Goal: Information Seeking & Learning: Learn about a topic

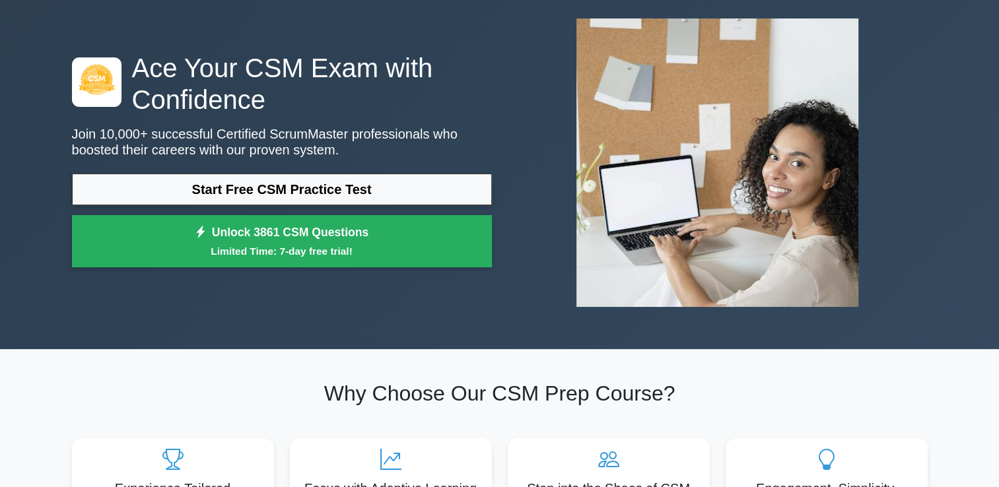
click at [132, 157] on p "Join 10,000+ successful Certified ScrumMaster professionals who boosted their c…" at bounding box center [282, 142] width 420 height 32
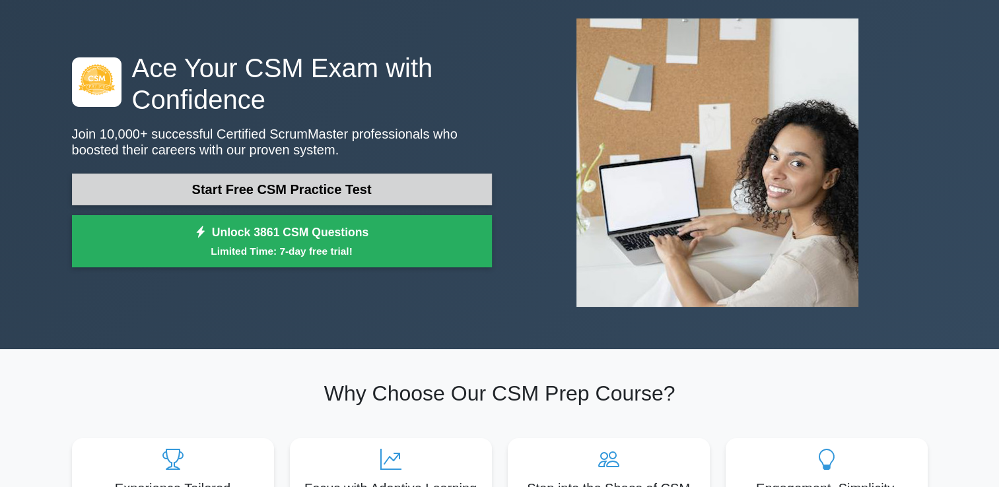
click at [134, 180] on link "Start Free CSM Practice Test" at bounding box center [282, 190] width 420 height 32
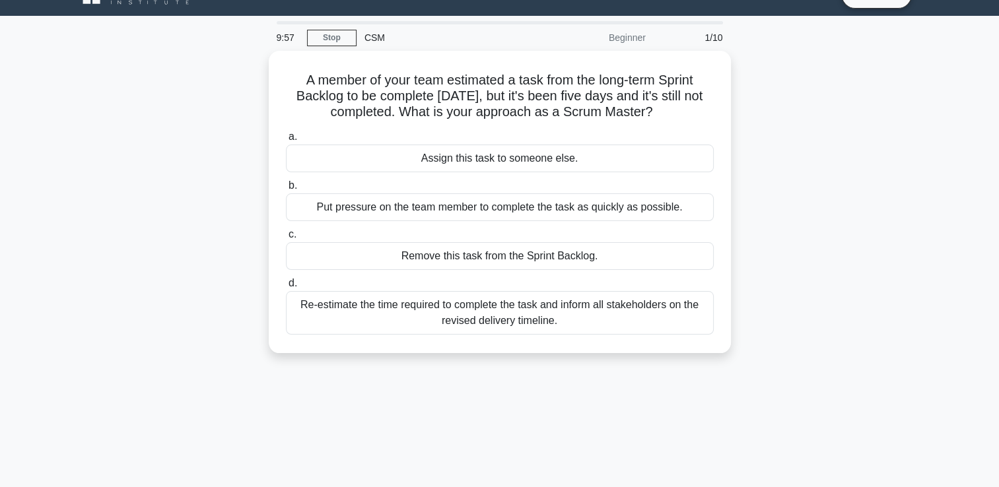
scroll to position [25, 0]
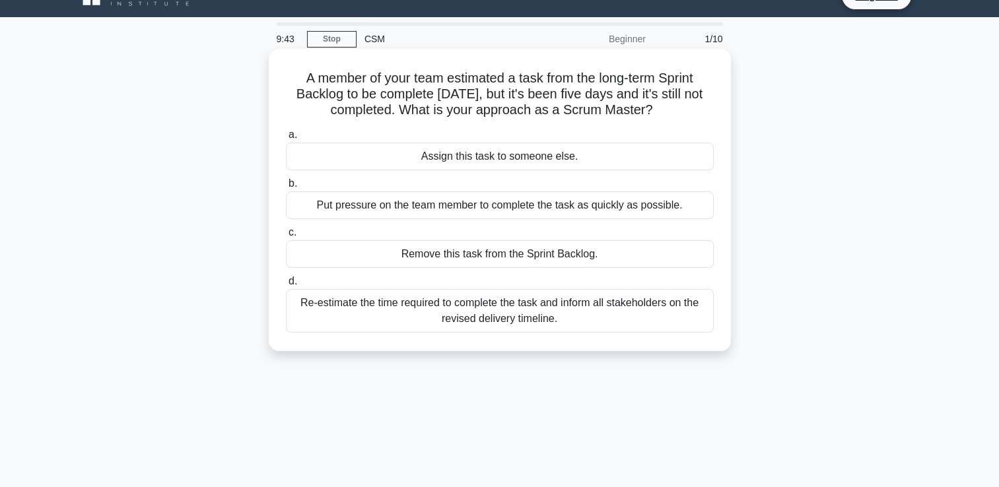
click at [312, 314] on div "Re-estimate the time required to complete the task and inform all stakeholders …" at bounding box center [500, 311] width 428 height 44
click at [286, 286] on input "d. Re-estimate the time required to complete the task and inform all stakeholde…" at bounding box center [286, 281] width 0 height 9
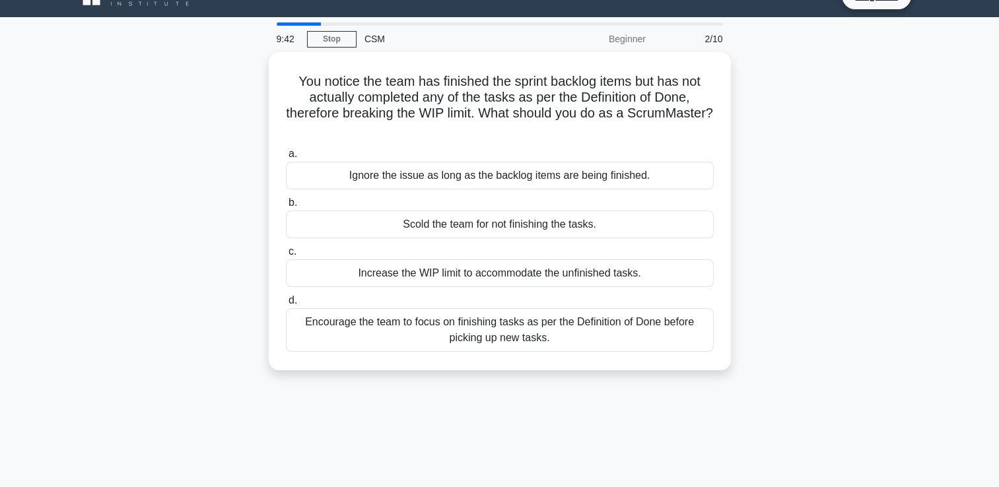
scroll to position [0, 0]
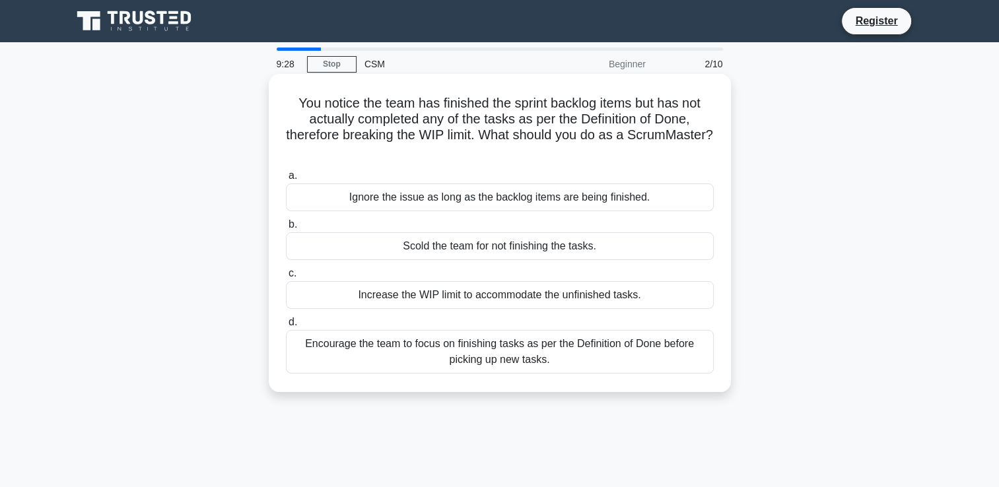
click at [409, 351] on div "Encourage the team to focus on finishing tasks as per the Definition of Done be…" at bounding box center [500, 352] width 428 height 44
click at [286, 327] on input "d. Encourage the team to focus on finishing tasks as per the Definition of Done…" at bounding box center [286, 322] width 0 height 9
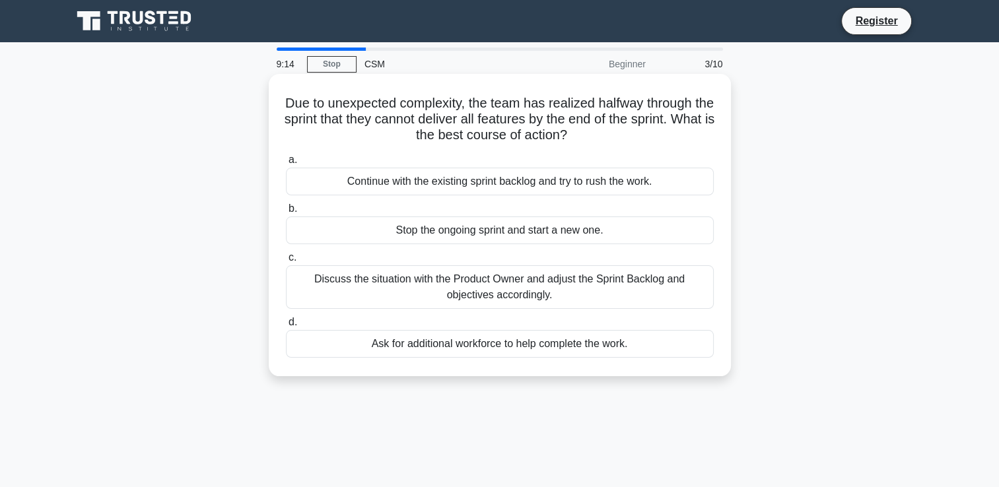
click at [290, 280] on div "Discuss the situation with the Product Owner and adjust the Sprint Backlog and …" at bounding box center [500, 287] width 428 height 44
click at [286, 262] on input "c. Discuss the situation with the Product Owner and adjust the Sprint Backlog a…" at bounding box center [286, 257] width 0 height 9
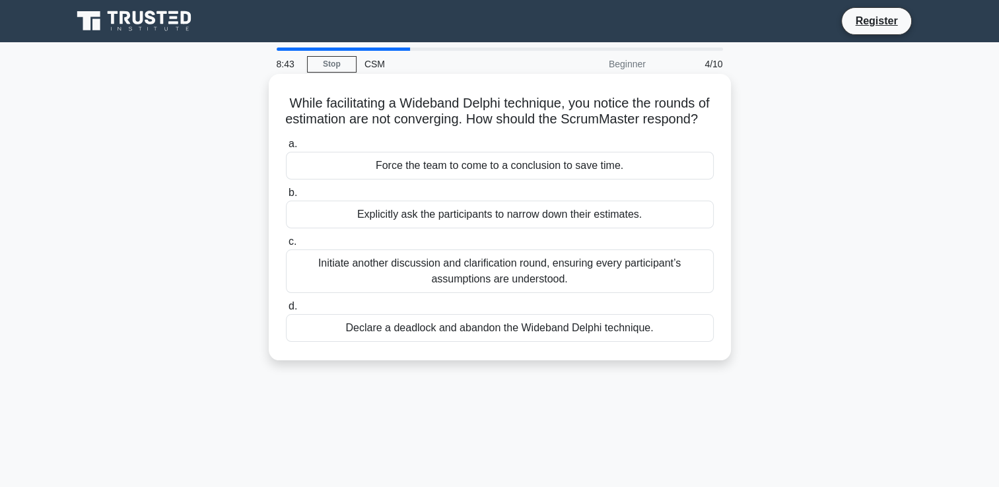
click at [567, 293] on div "Initiate another discussion and clarification round, ensuring every participant…" at bounding box center [500, 272] width 428 height 44
click at [286, 246] on input "c. Initiate another discussion and clarification round, ensuring every particip…" at bounding box center [286, 242] width 0 height 9
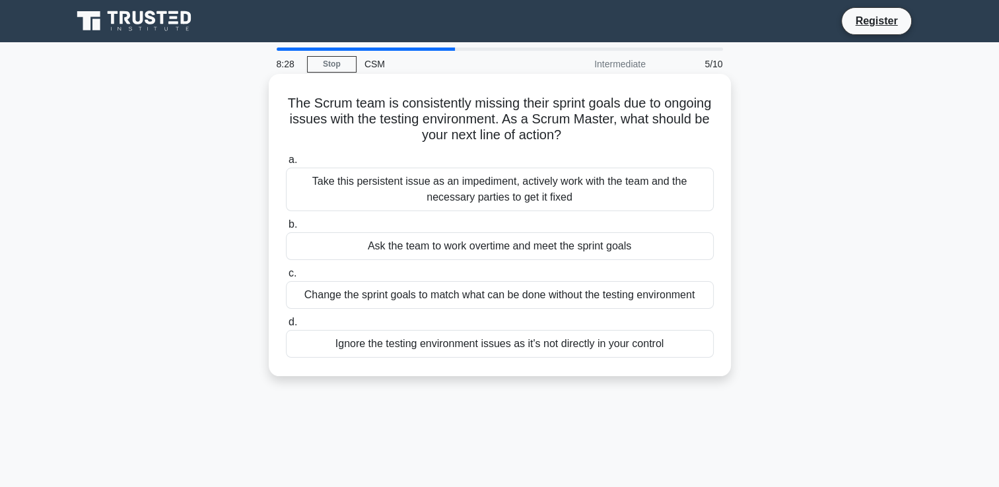
click at [585, 193] on div "Take this persistent issue as an impediment, actively work with the team and th…" at bounding box center [500, 190] width 428 height 44
click at [286, 164] on input "a. Take this persistent issue as an impediment, actively work with the team and…" at bounding box center [286, 160] width 0 height 9
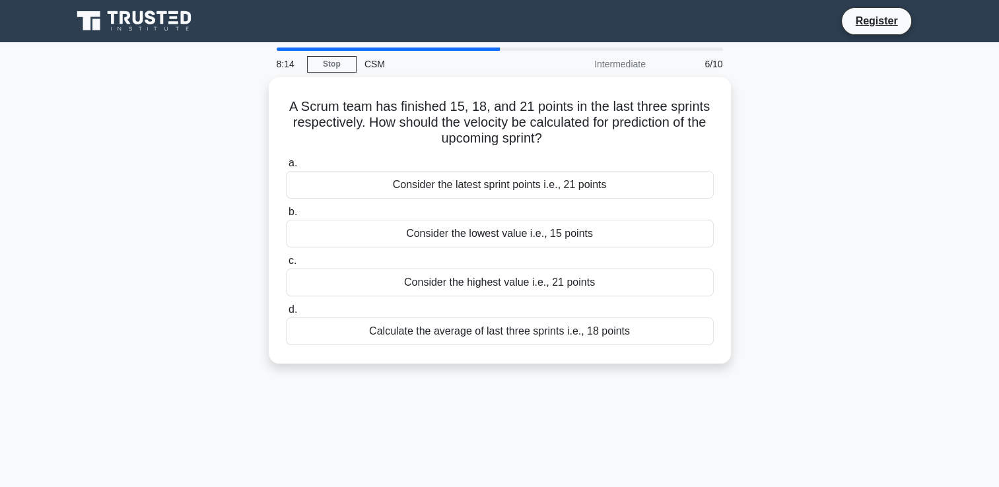
scroll to position [5, 0]
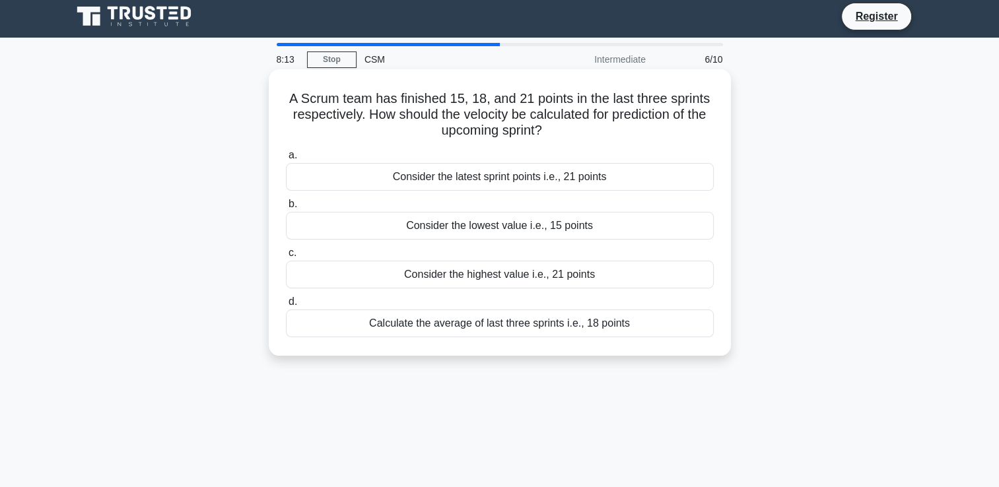
click at [556, 327] on div "Calculate the average of last three sprints i.e., 18 points" at bounding box center [500, 324] width 428 height 28
click at [286, 306] on input "d. Calculate the average of last three sprints i.e., 18 points" at bounding box center [286, 302] width 0 height 9
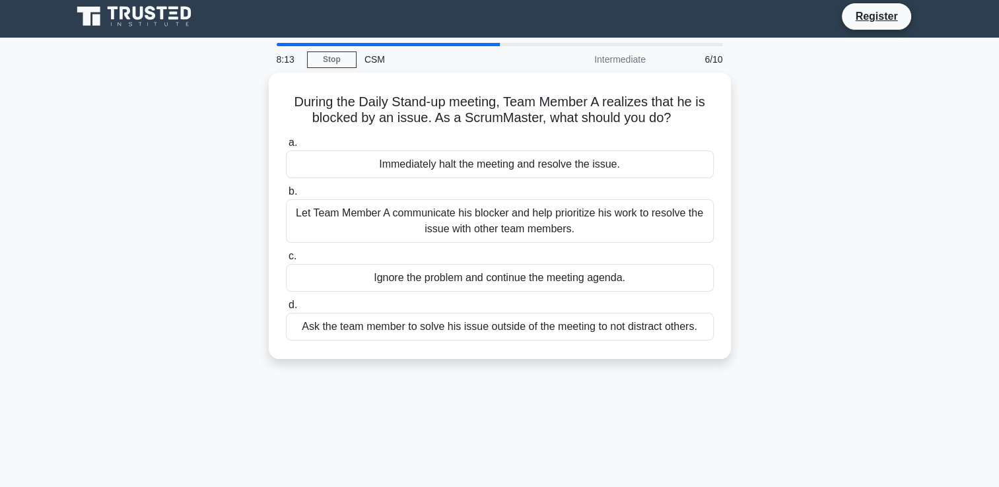
scroll to position [0, 0]
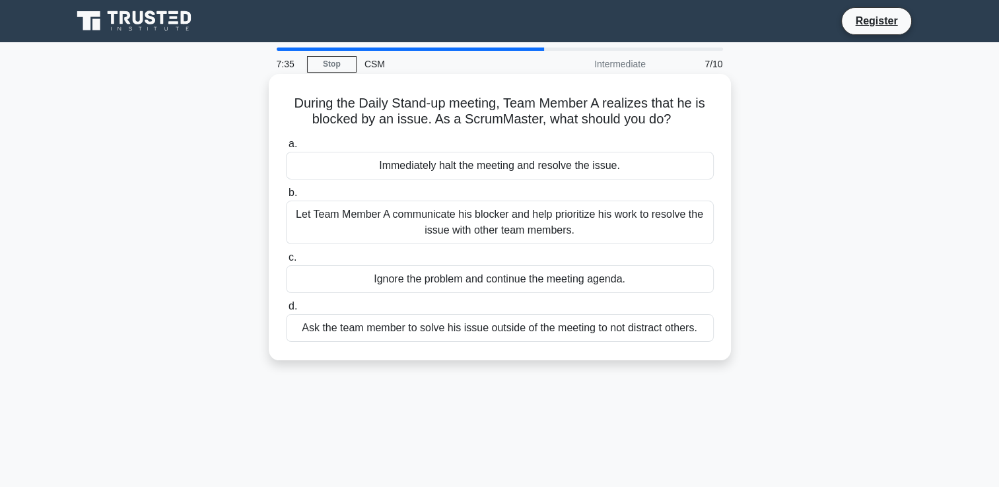
click at [367, 334] on div "Ask the team member to solve his issue outside of the meeting to not distract o…" at bounding box center [500, 328] width 428 height 28
click at [286, 311] on input "d. Ask the team member to solve his issue outside of the meeting to not distrac…" at bounding box center [286, 306] width 0 height 9
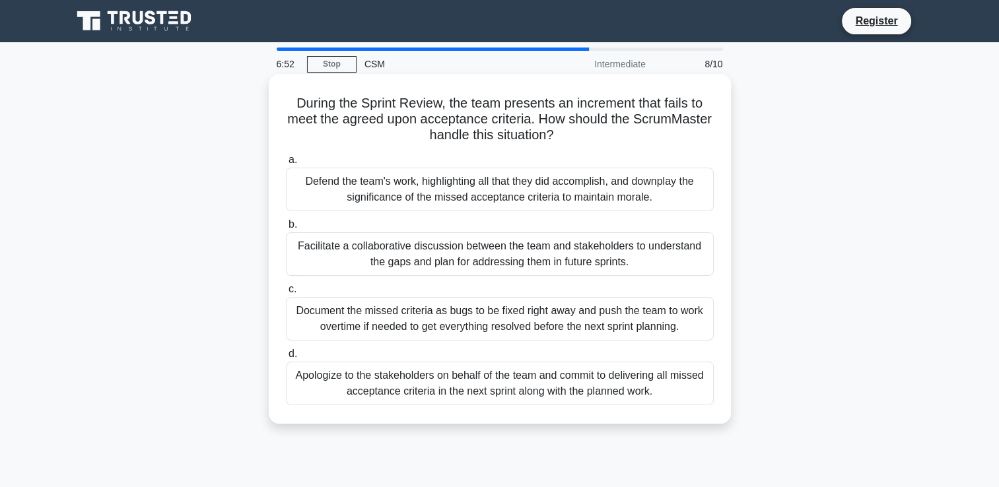
click at [622, 246] on div "Facilitate a collaborative discussion between the team and stakeholders to unde…" at bounding box center [500, 254] width 428 height 44
click at [286, 229] on input "b. Facilitate a collaborative discussion between the team and stakeholders to u…" at bounding box center [286, 224] width 0 height 9
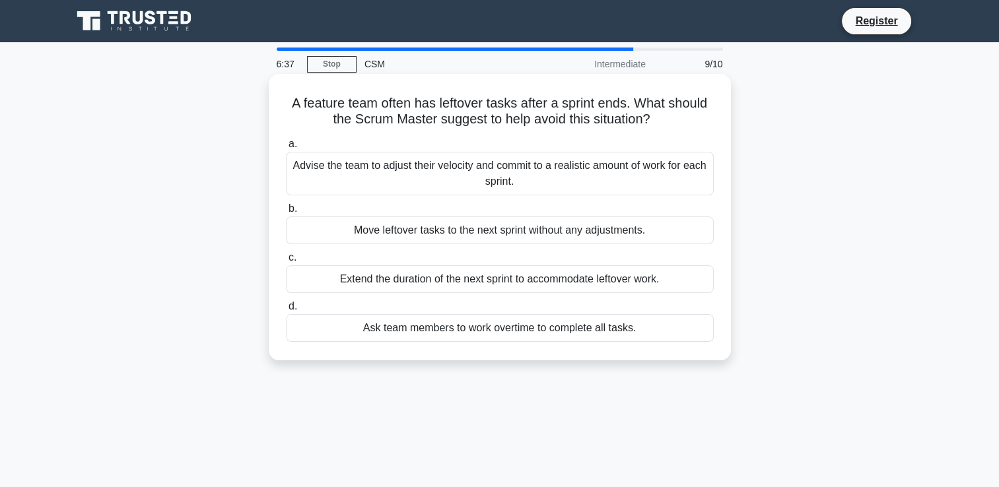
click at [652, 191] on div "Advise the team to adjust their velocity and commit to a realistic amount of wo…" at bounding box center [500, 174] width 428 height 44
click at [286, 149] on input "a. Advise the team to adjust their velocity and commit to a realistic amount of…" at bounding box center [286, 144] width 0 height 9
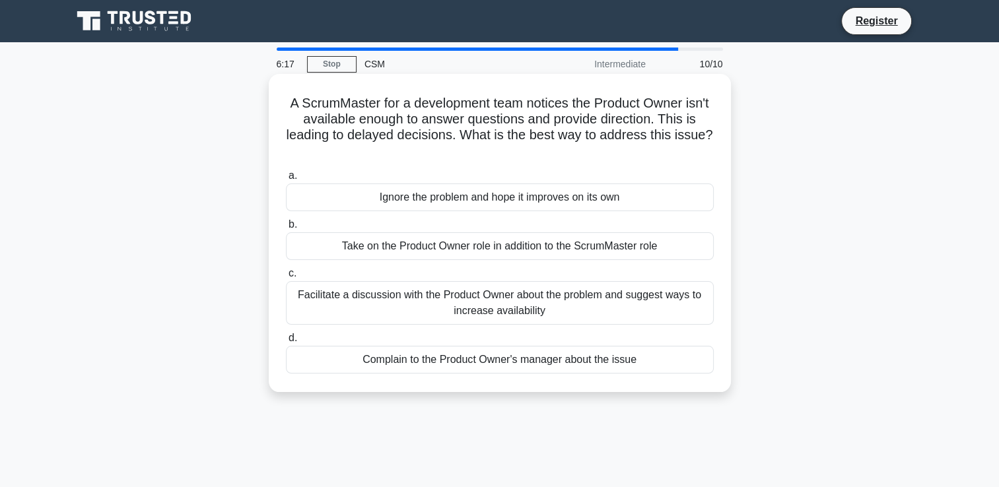
click at [513, 301] on div "Facilitate a discussion with the Product Owner about the problem and suggest wa…" at bounding box center [500, 303] width 428 height 44
click at [286, 278] on input "c. Facilitate a discussion with the Product Owner about the problem and suggest…" at bounding box center [286, 273] width 0 height 9
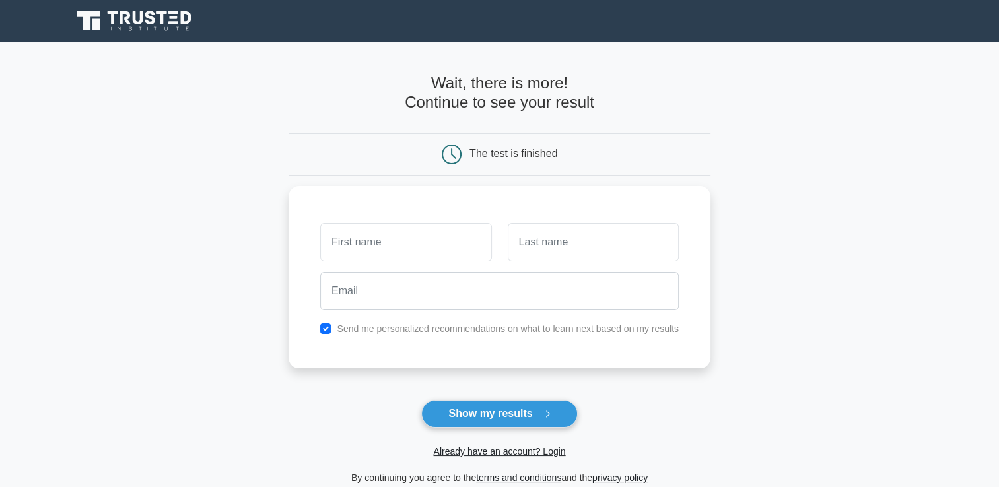
click at [512, 318] on div "Send me personalized recommendations on what to learn next based on my results" at bounding box center [499, 277] width 422 height 182
click at [397, 232] on input "text" at bounding box center [405, 239] width 171 height 38
type input "ayesha"
type input "moien"
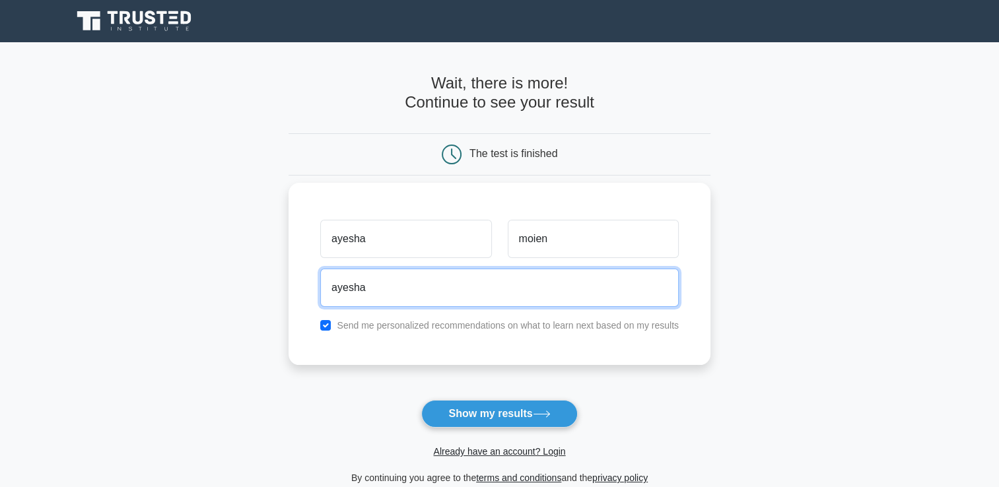
type input "ayeshamoien@yahoo.com"
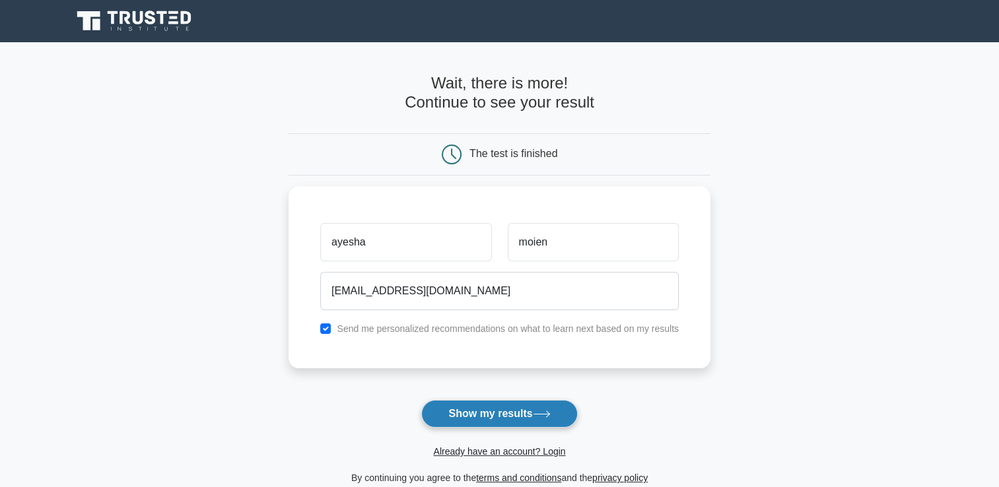
click at [521, 412] on button "Show my results" at bounding box center [499, 414] width 156 height 28
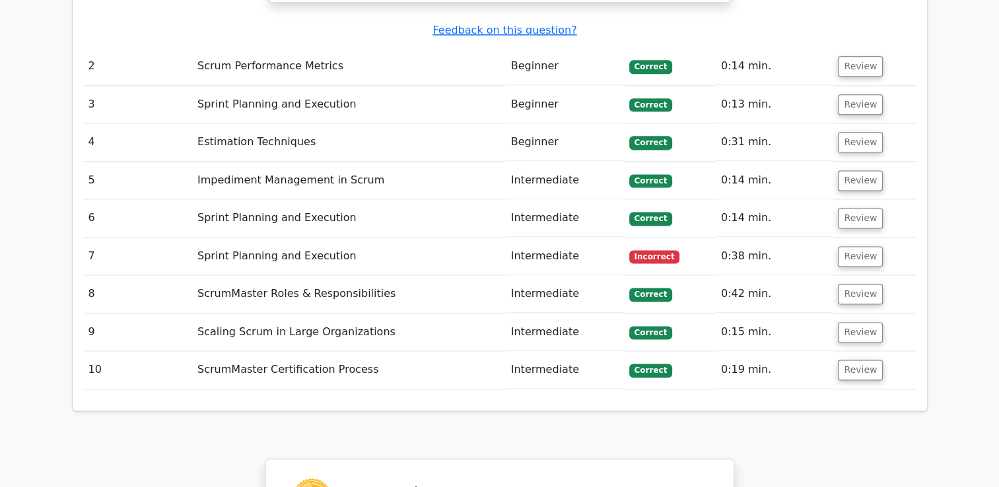
scroll to position [1731, 0]
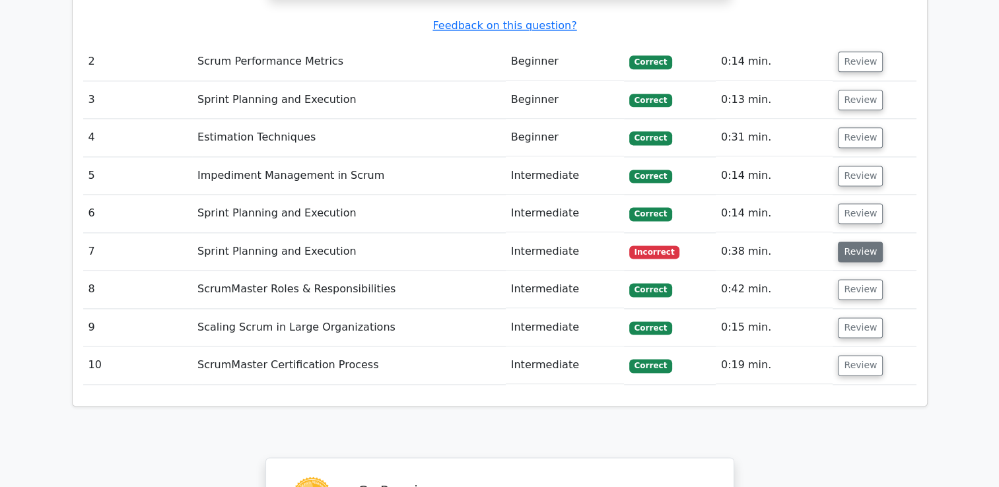
click at [856, 242] on button "Review" at bounding box center [860, 252] width 45 height 20
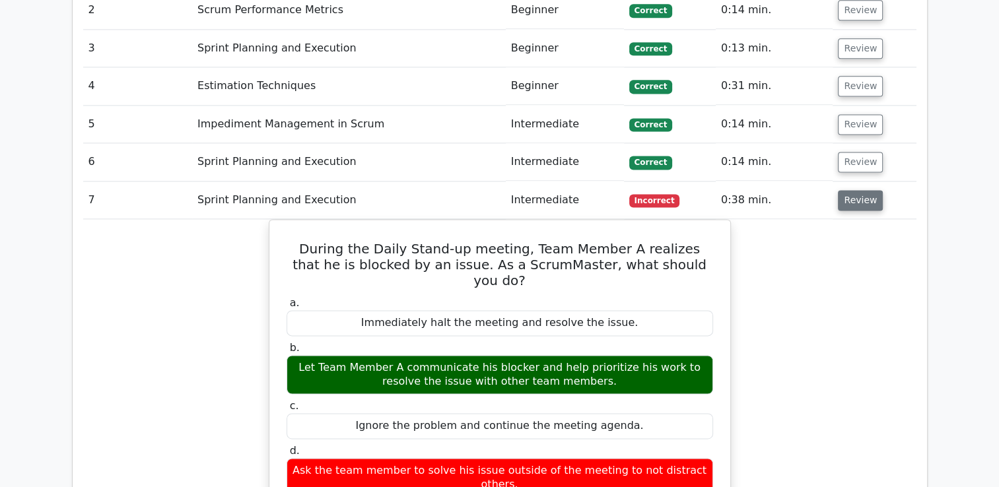
scroll to position [1785, 0]
